Goal: Go to known website: Go to known website

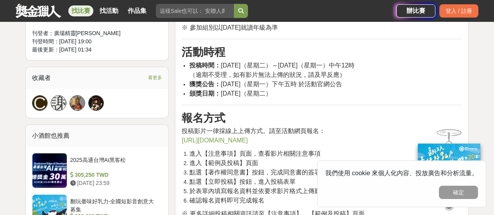
scroll to position [469, 0]
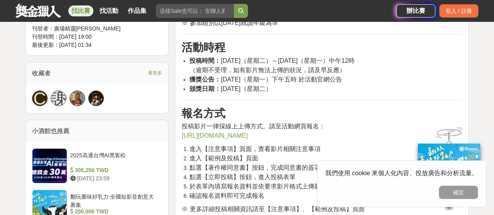
click at [202, 139] on span "[URL][DOMAIN_NAME]" at bounding box center [215, 135] width 66 height 7
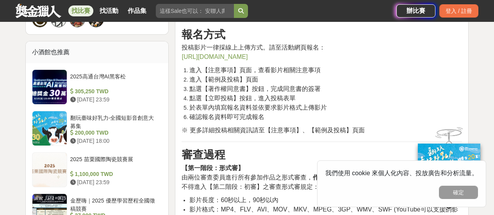
scroll to position [547, 0]
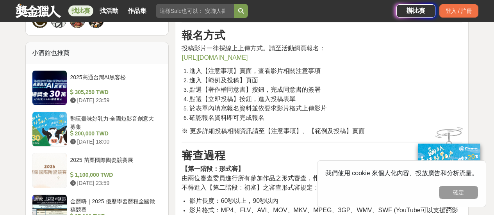
click at [248, 58] on span "http://booktalkers2023.readingfortomorrow.org/" at bounding box center [215, 57] width 66 height 7
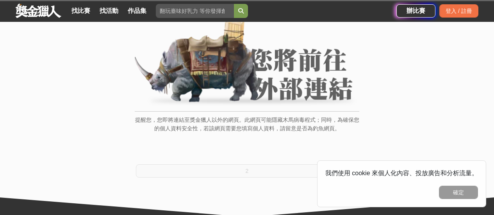
scroll to position [156, 0]
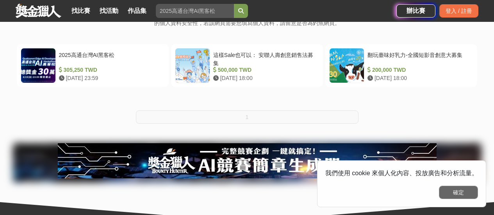
click at [466, 191] on button "確定" at bounding box center [458, 192] width 39 height 13
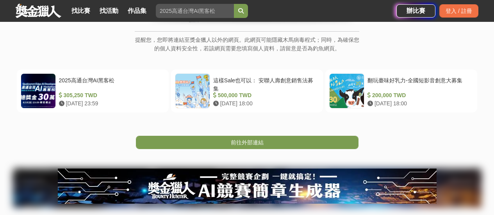
scroll to position [117, 0]
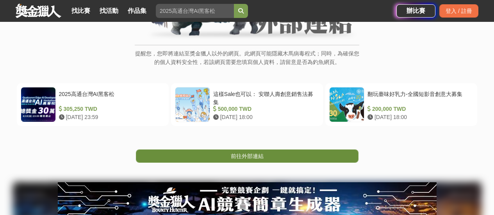
click at [300, 155] on link "前往外部連結" at bounding box center [247, 156] width 223 height 13
click at [234, 155] on span "前往外部連結" at bounding box center [247, 156] width 33 height 6
